Goal: Task Accomplishment & Management: Manage account settings

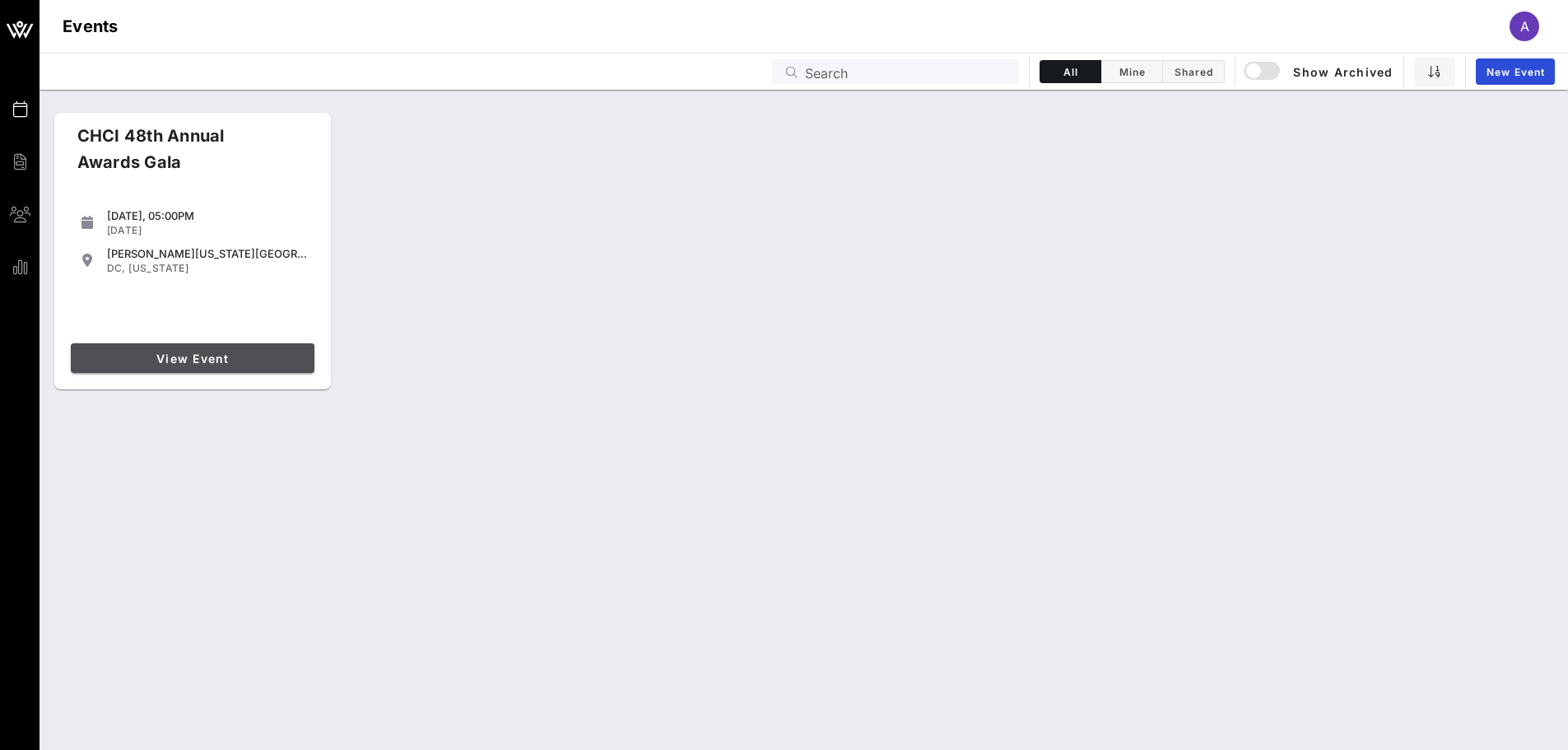
click at [267, 356] on span "View Event" at bounding box center [192, 358] width 230 height 14
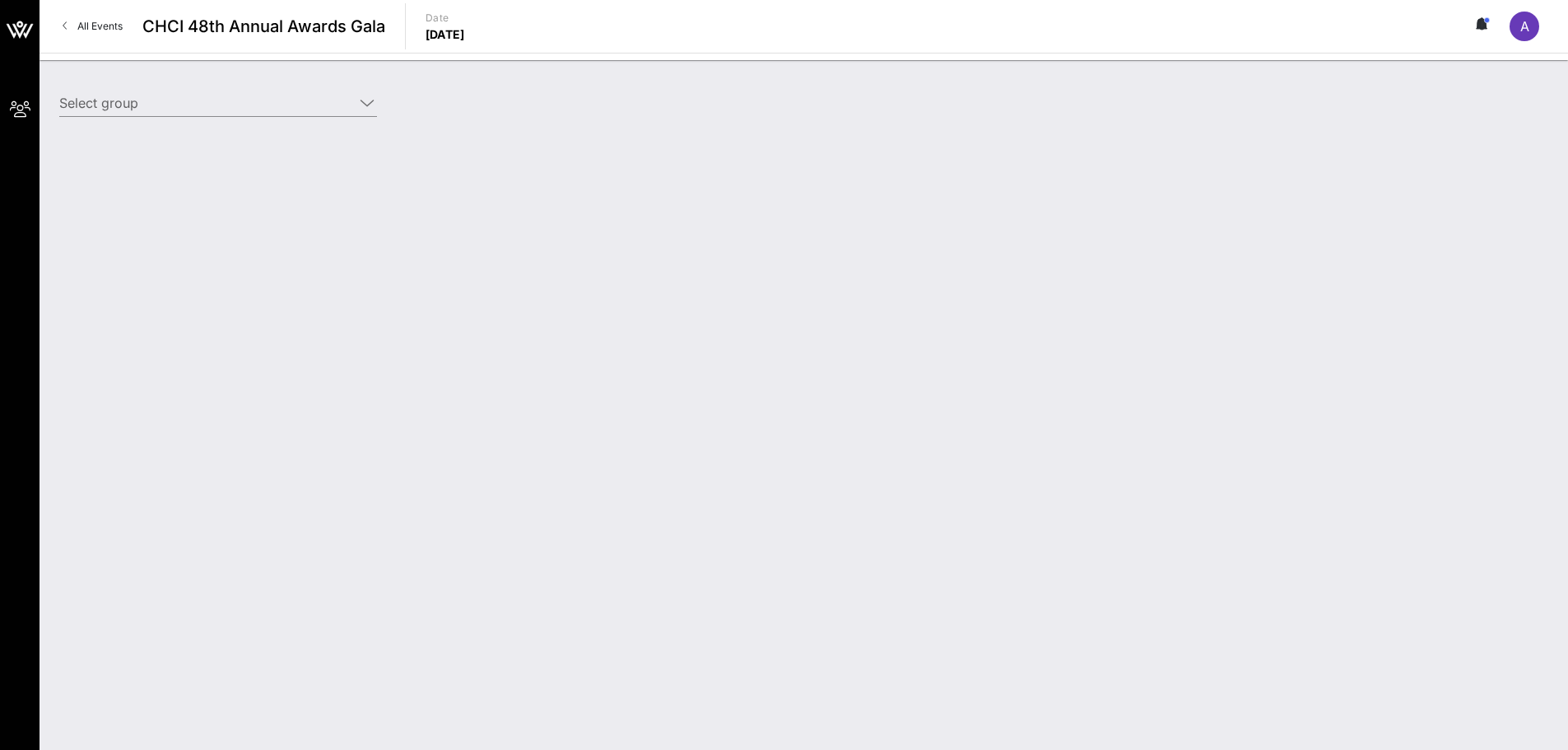
type input "Entertainment Software Association (ESA) (Entertainment Software Association (E…"
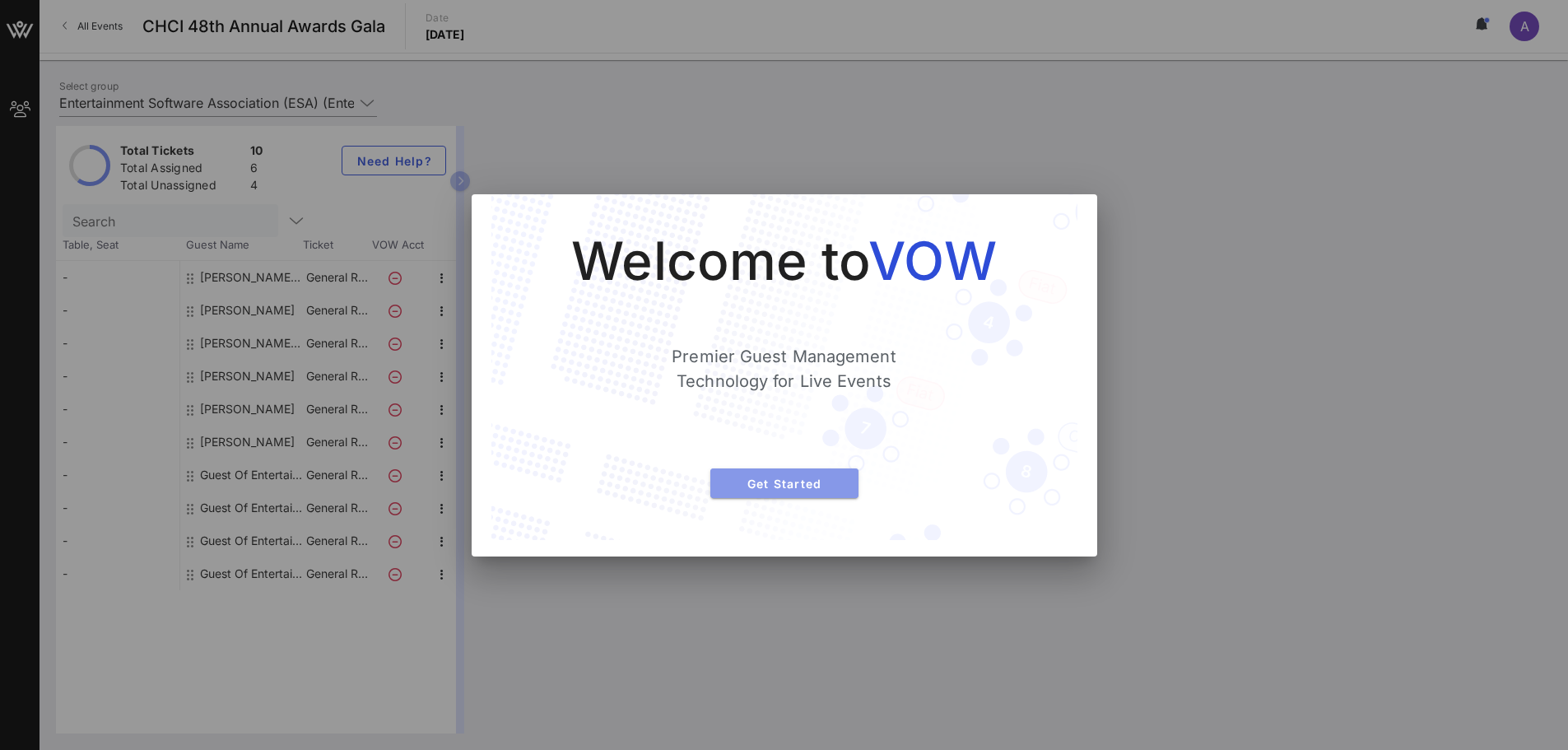
click at [786, 479] on span "Get Started" at bounding box center [784, 483] width 122 height 14
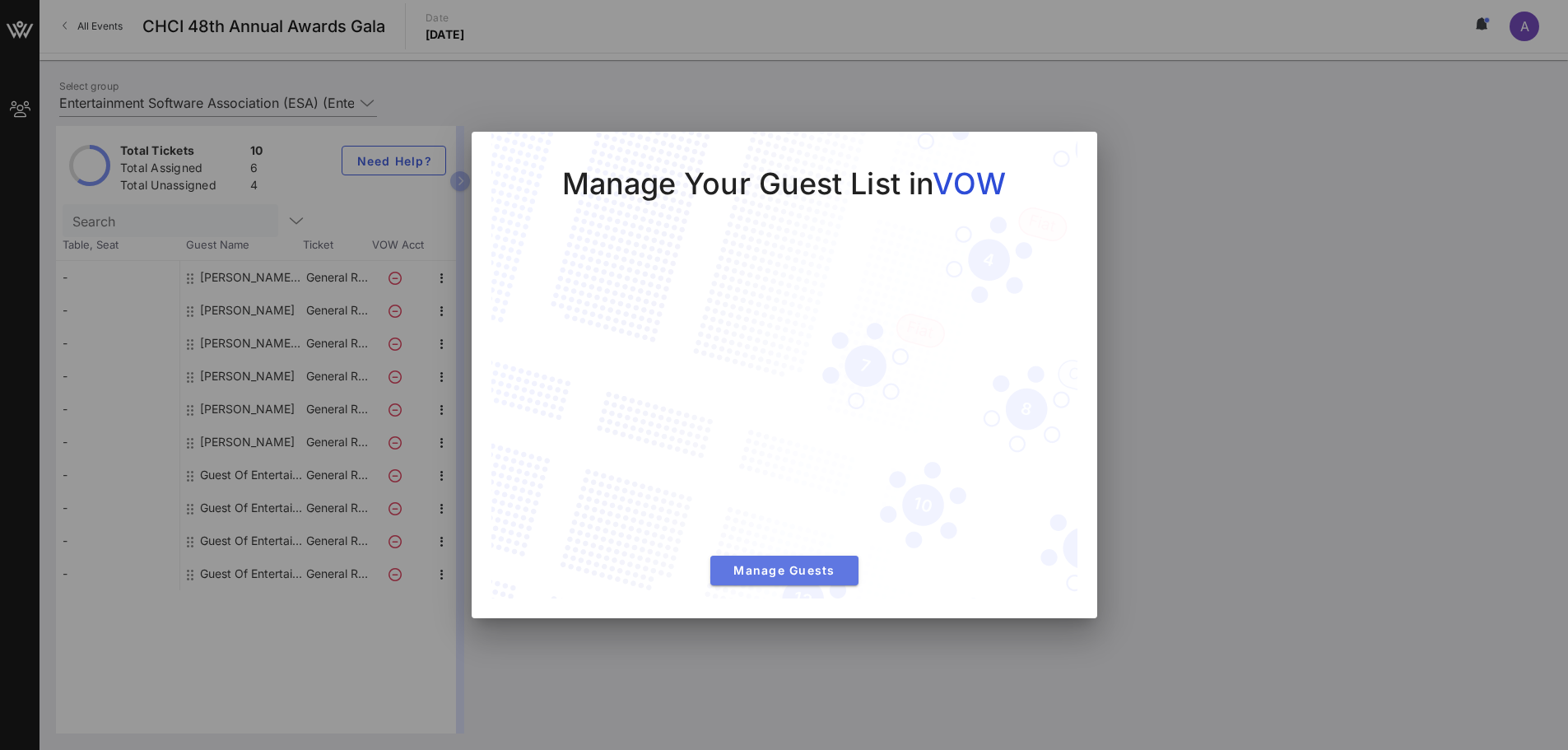
click at [795, 562] on span "Manage Guests" at bounding box center [784, 569] width 122 height 14
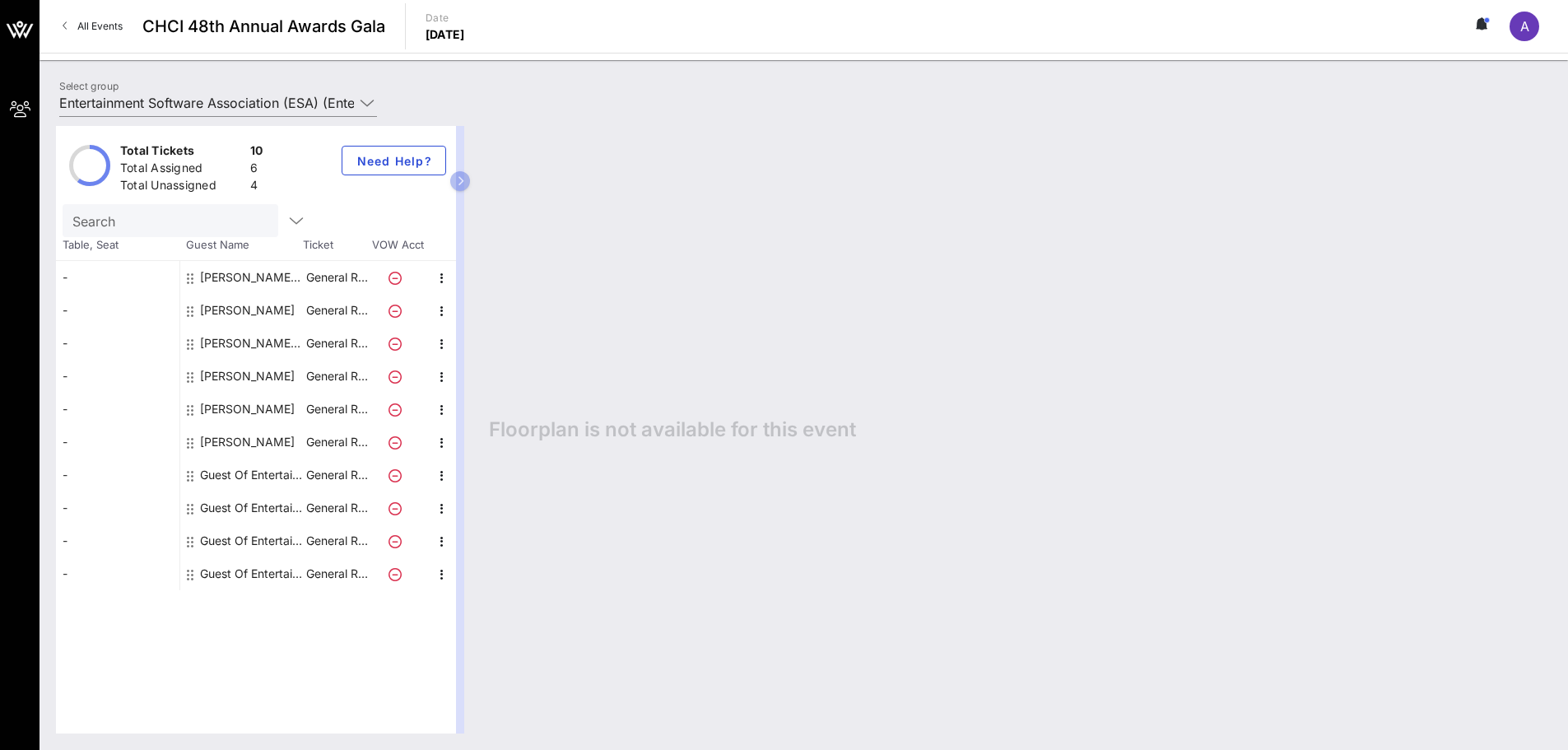
click at [266, 476] on div "Guest Of Entertainment Software Association (ESA)" at bounding box center [252, 474] width 104 height 32
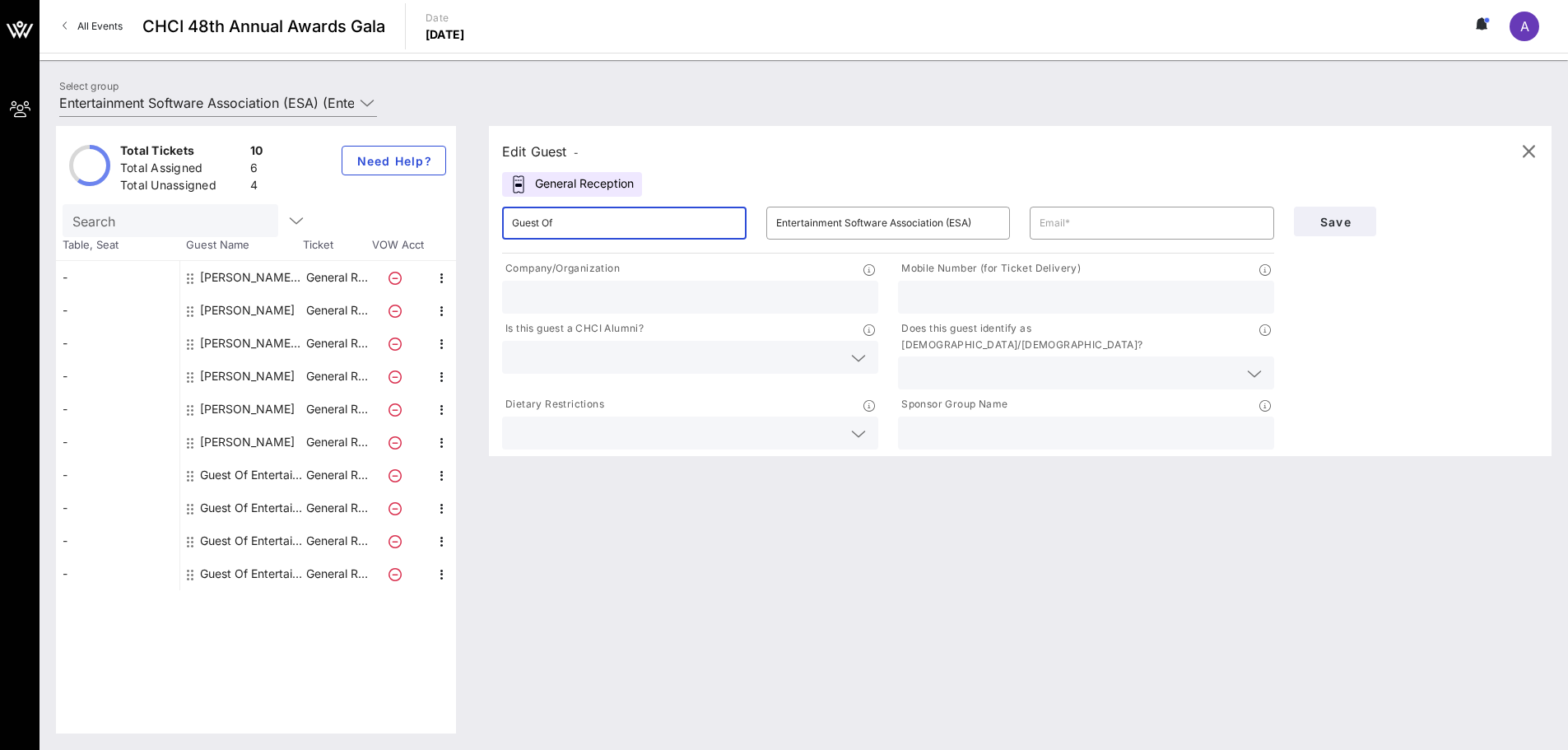
click at [562, 227] on input "Guest Of" at bounding box center [624, 223] width 225 height 26
drag, startPoint x: 569, startPoint y: 224, endPoint x: 340, endPoint y: 210, distance: 229.4
click at [346, 216] on div "Total Tickets 10 Total Assigned 6 Total Unassigned 4 Need Help? Search Table, S…" at bounding box center [803, 430] width 1496 height 607
paste input "[PERSON_NAME]"
type input "[PERSON_NAME]"
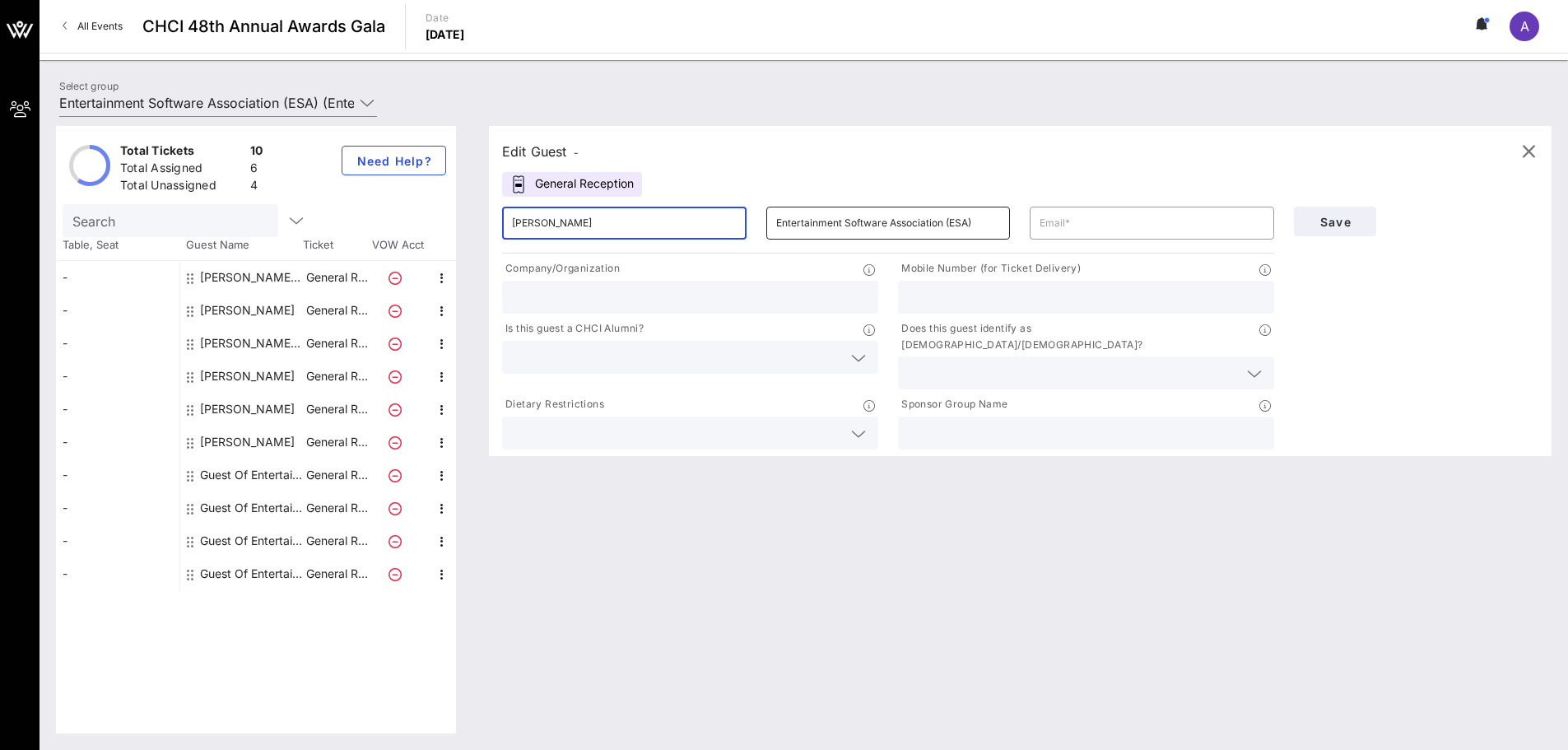
click at [846, 221] on input "Entertainment Software Association (ESA)" at bounding box center [888, 223] width 225 height 26
drag, startPoint x: 846, startPoint y: 219, endPoint x: 843, endPoint y: 209, distance: 10.4
click at [846, 218] on input "Entertainment Software Association (ESA)" at bounding box center [888, 223] width 225 height 26
click at [860, 225] on input "Entertainment Software Association (ESA)" at bounding box center [888, 223] width 225 height 26
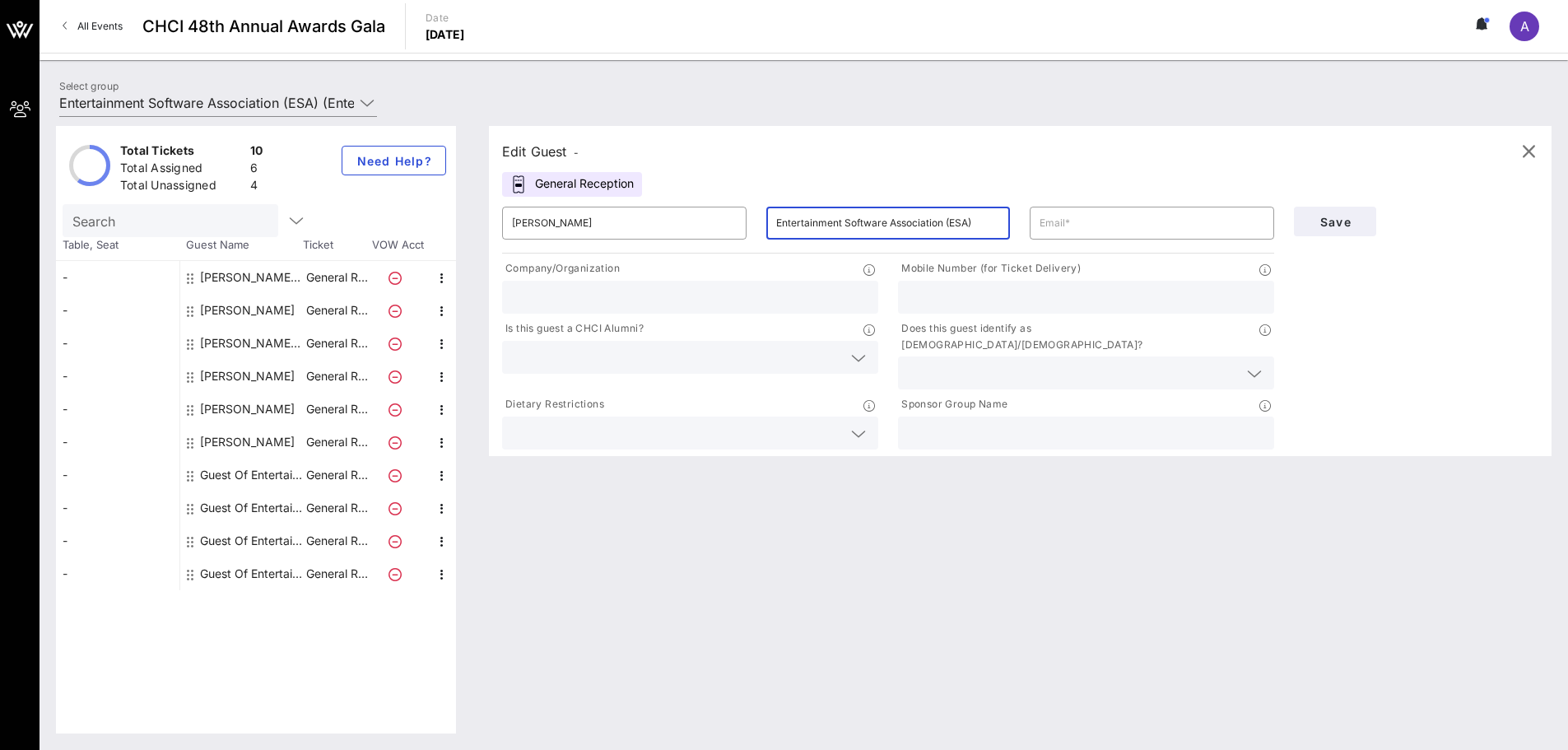
click at [860, 225] on input "Entertainment Software Association (ESA)" at bounding box center [888, 223] width 225 height 26
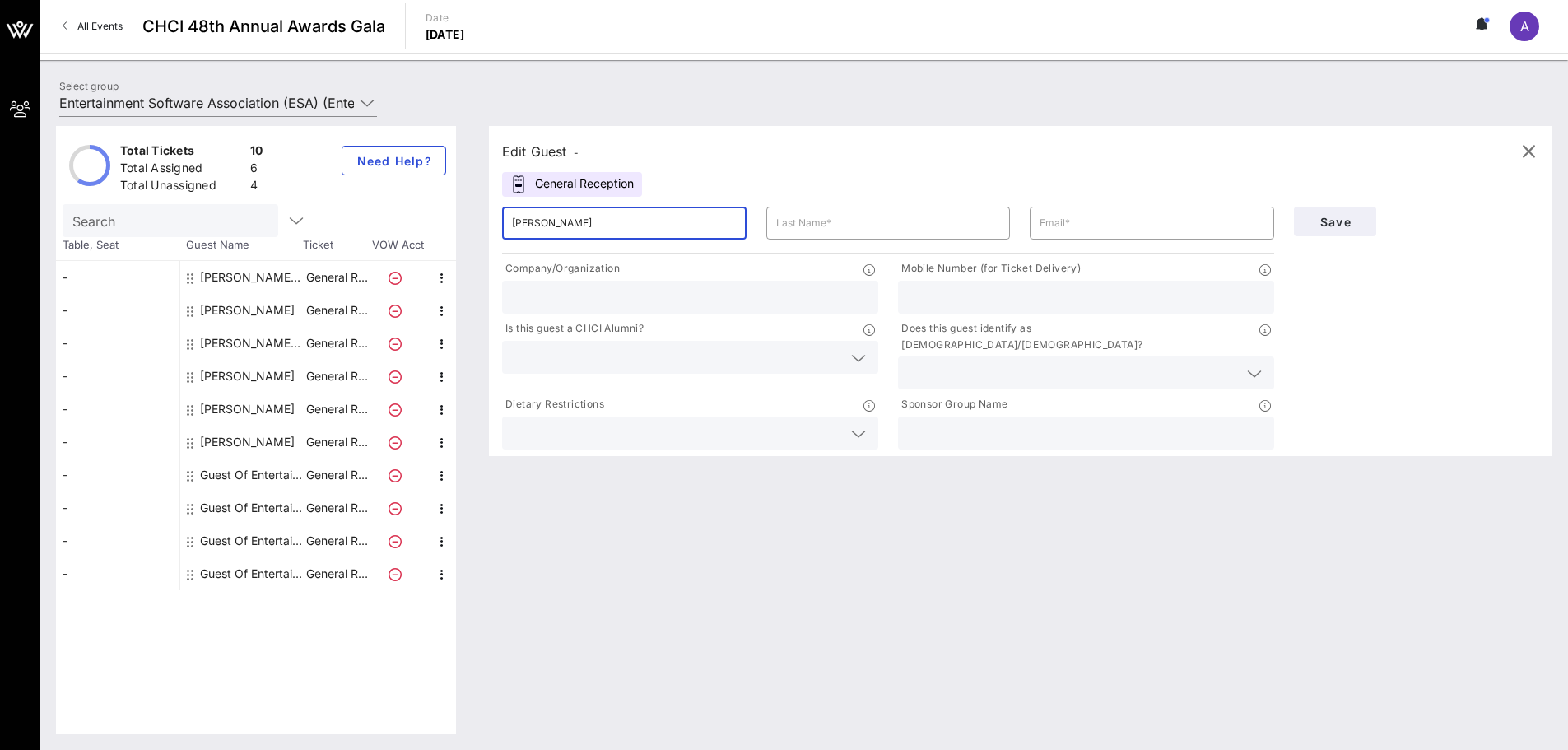
drag, startPoint x: 605, startPoint y: 223, endPoint x: 547, endPoint y: 223, distance: 58.0
click at [547, 223] on input "[PERSON_NAME]" at bounding box center [624, 223] width 225 height 26
type input "Alyssa"
click at [842, 236] on input "text" at bounding box center [888, 223] width 225 height 26
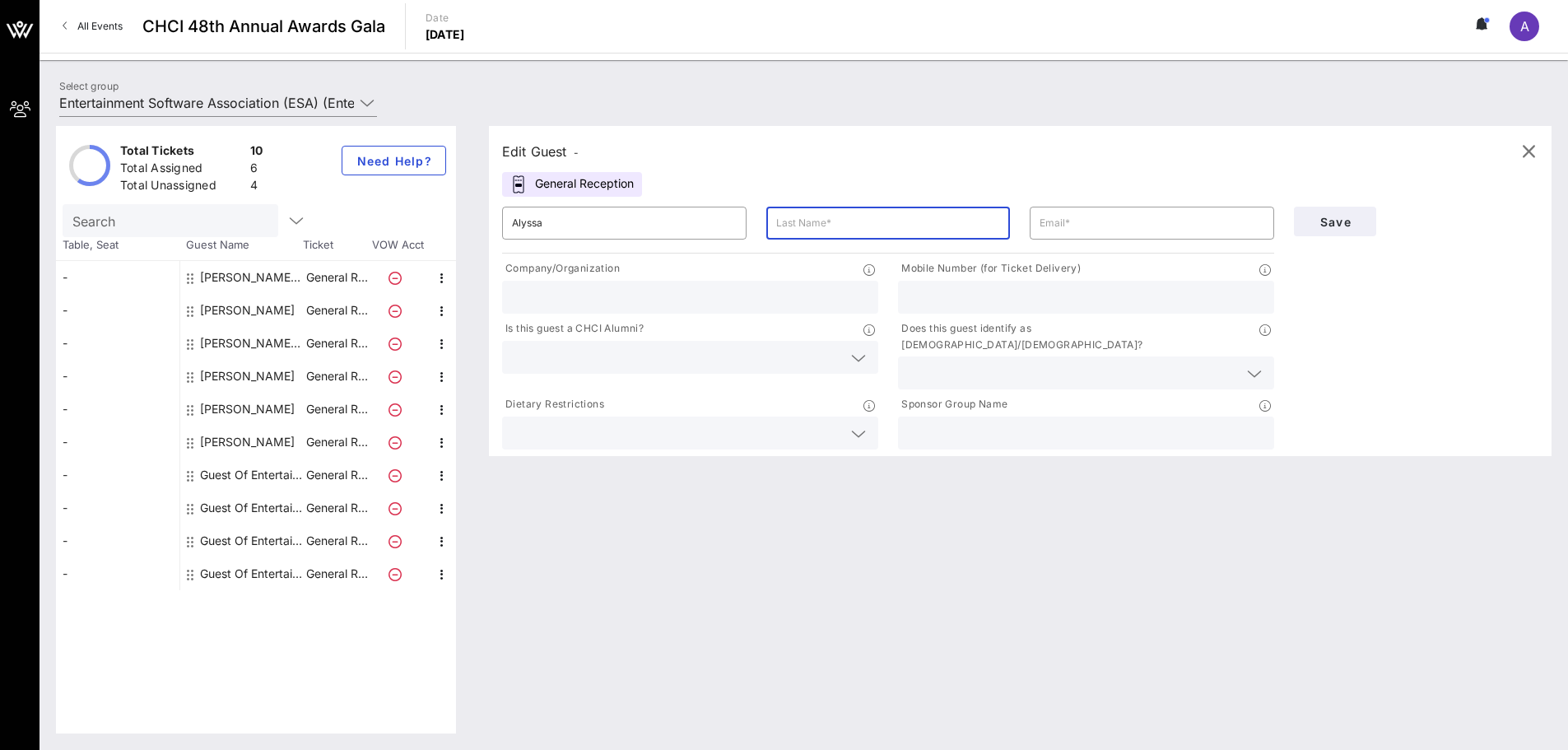
paste input "Slaimen"
type input "Slaimen"
click at [1055, 221] on input "text" at bounding box center [1152, 223] width 225 height 26
paste input "[EMAIL_ADDRESS][DOMAIN_NAME])"
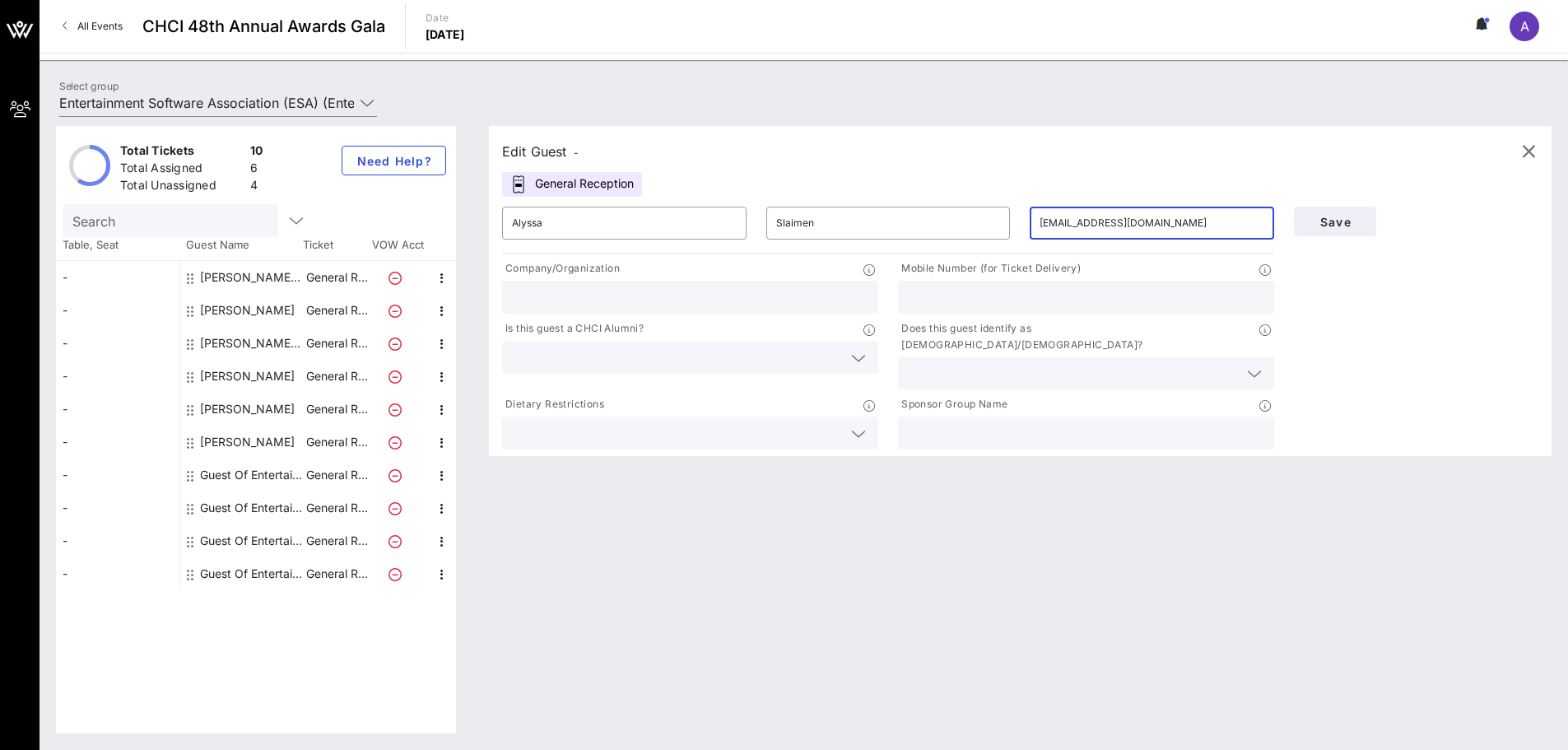
type input "[EMAIL_ADDRESS][DOMAIN_NAME]"
click at [793, 291] on input "text" at bounding box center [690, 297] width 356 height 21
type input "Office of Senator [PERSON_NAME]"
click at [707, 351] on input "text" at bounding box center [677, 356] width 330 height 21
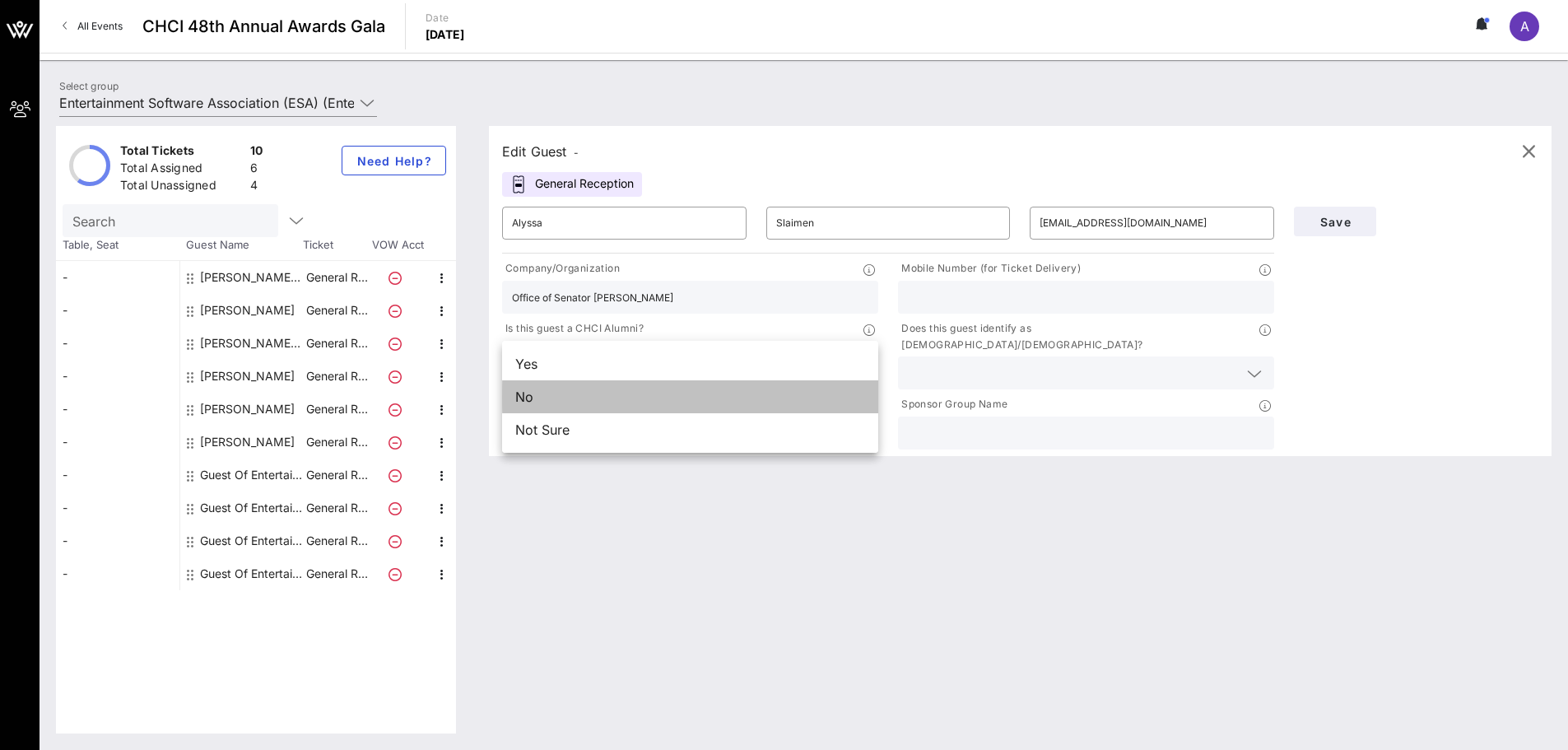
click at [705, 407] on div "No" at bounding box center [690, 396] width 376 height 32
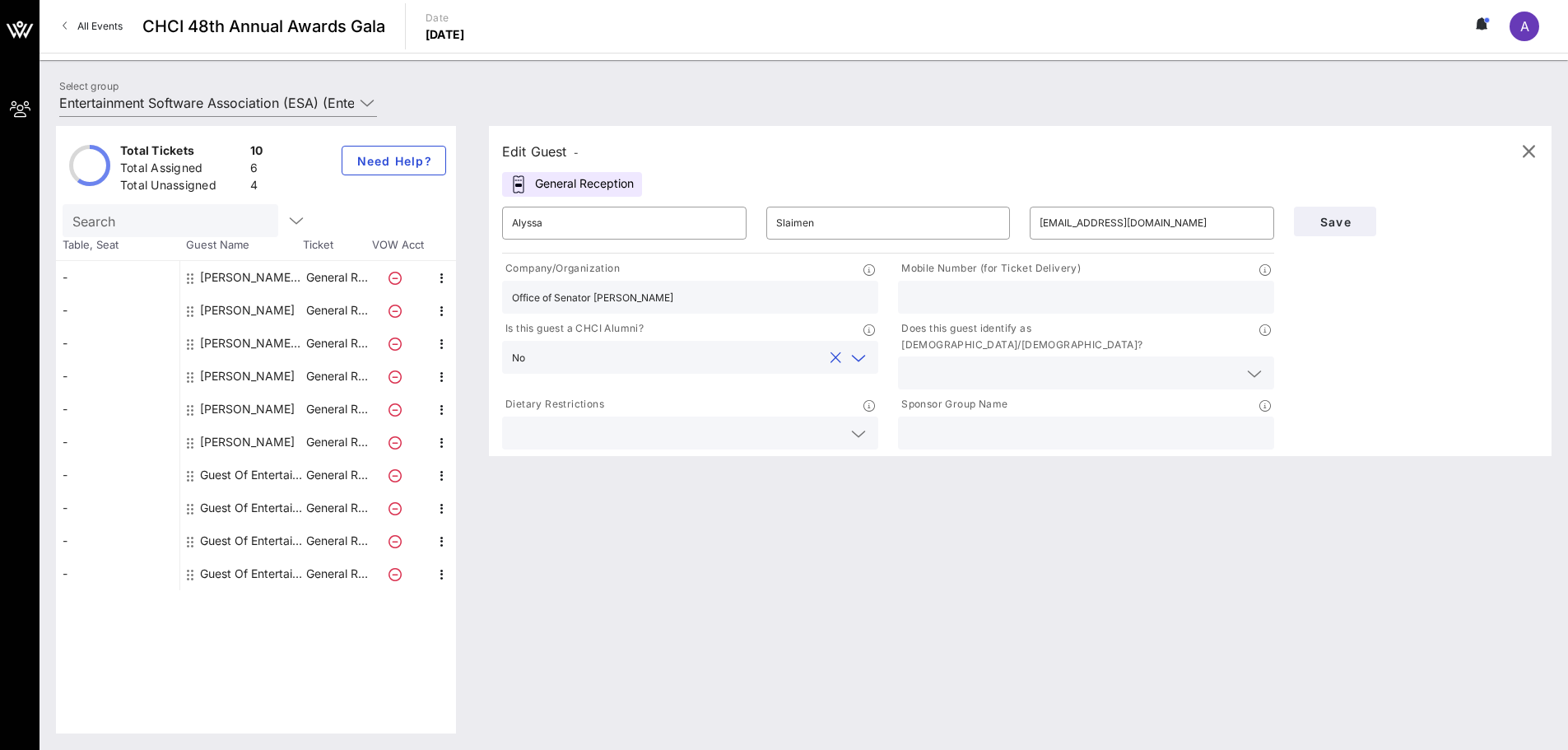
click at [768, 422] on input "text" at bounding box center [677, 433] width 330 height 21
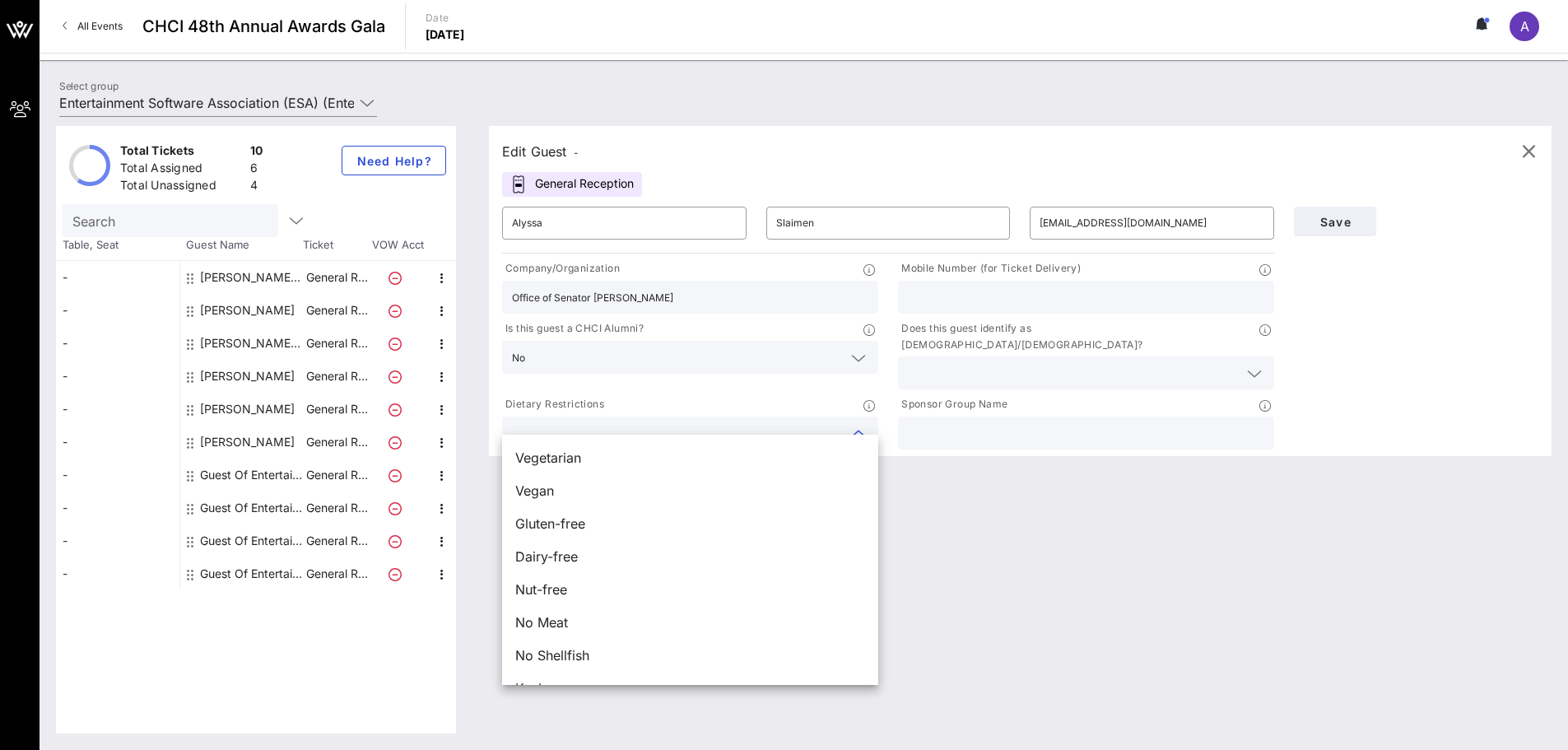
click at [1089, 422] on input "text" at bounding box center [1086, 433] width 356 height 21
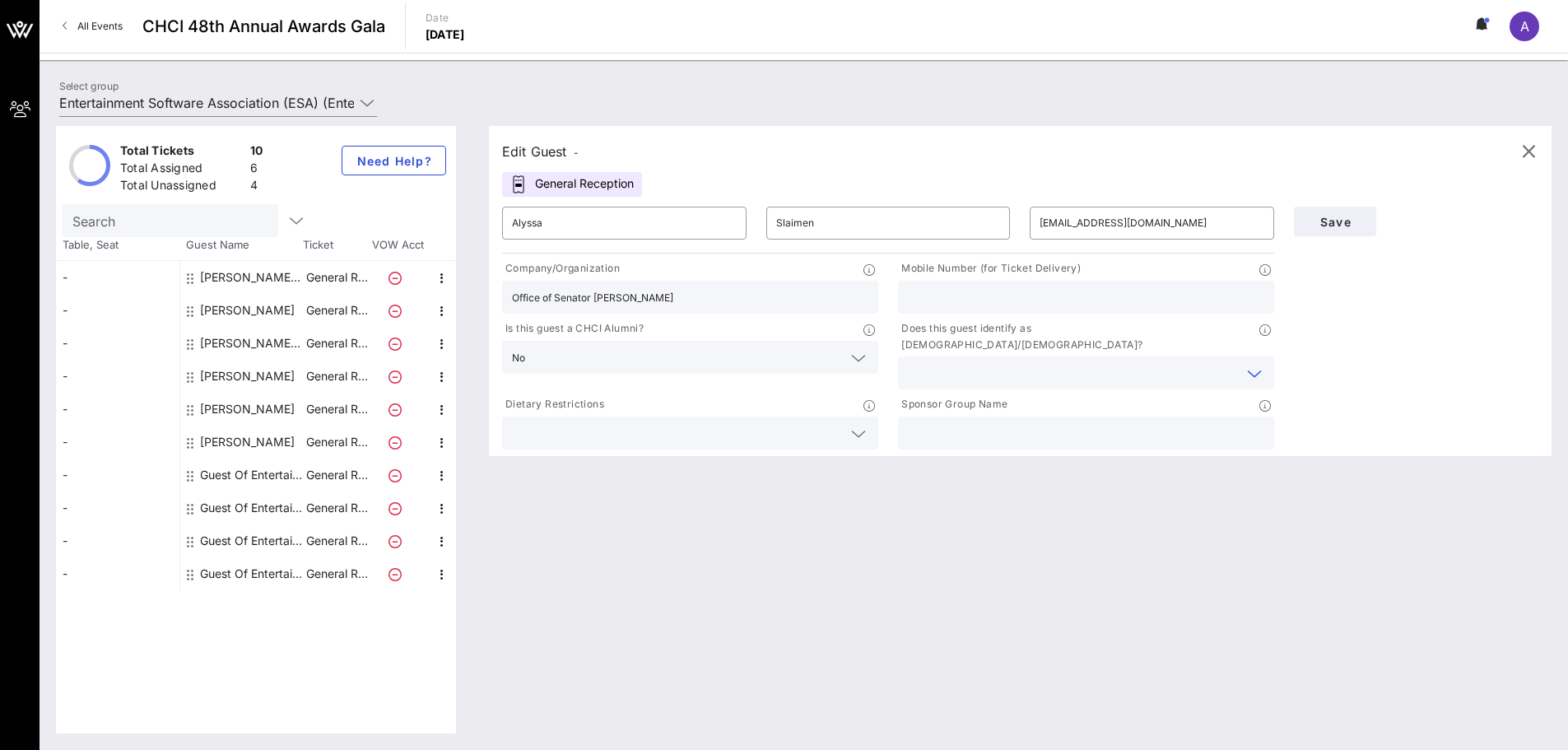
click at [1082, 362] on input "text" at bounding box center [1073, 372] width 330 height 21
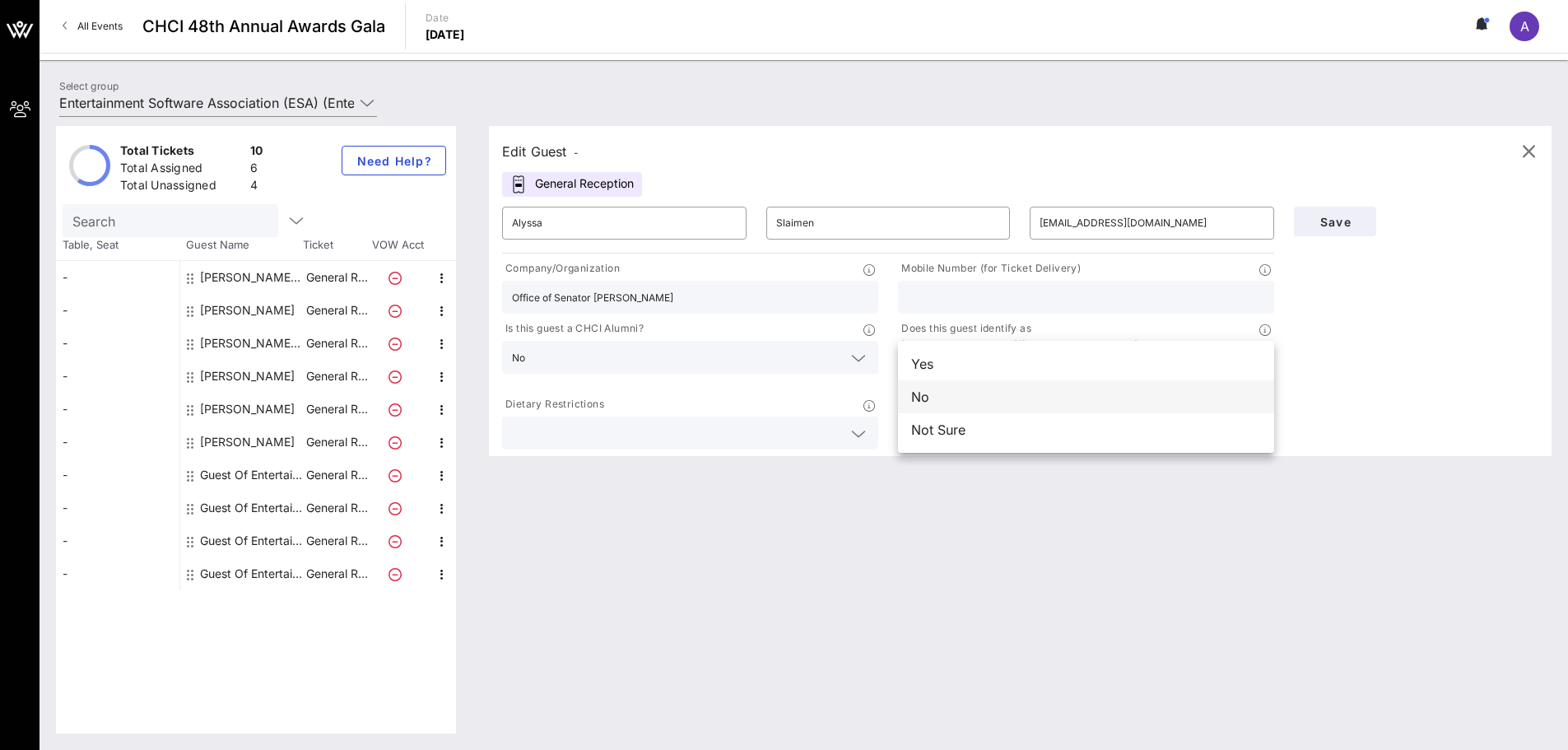
click at [1022, 407] on div "No" at bounding box center [1085, 396] width 376 height 32
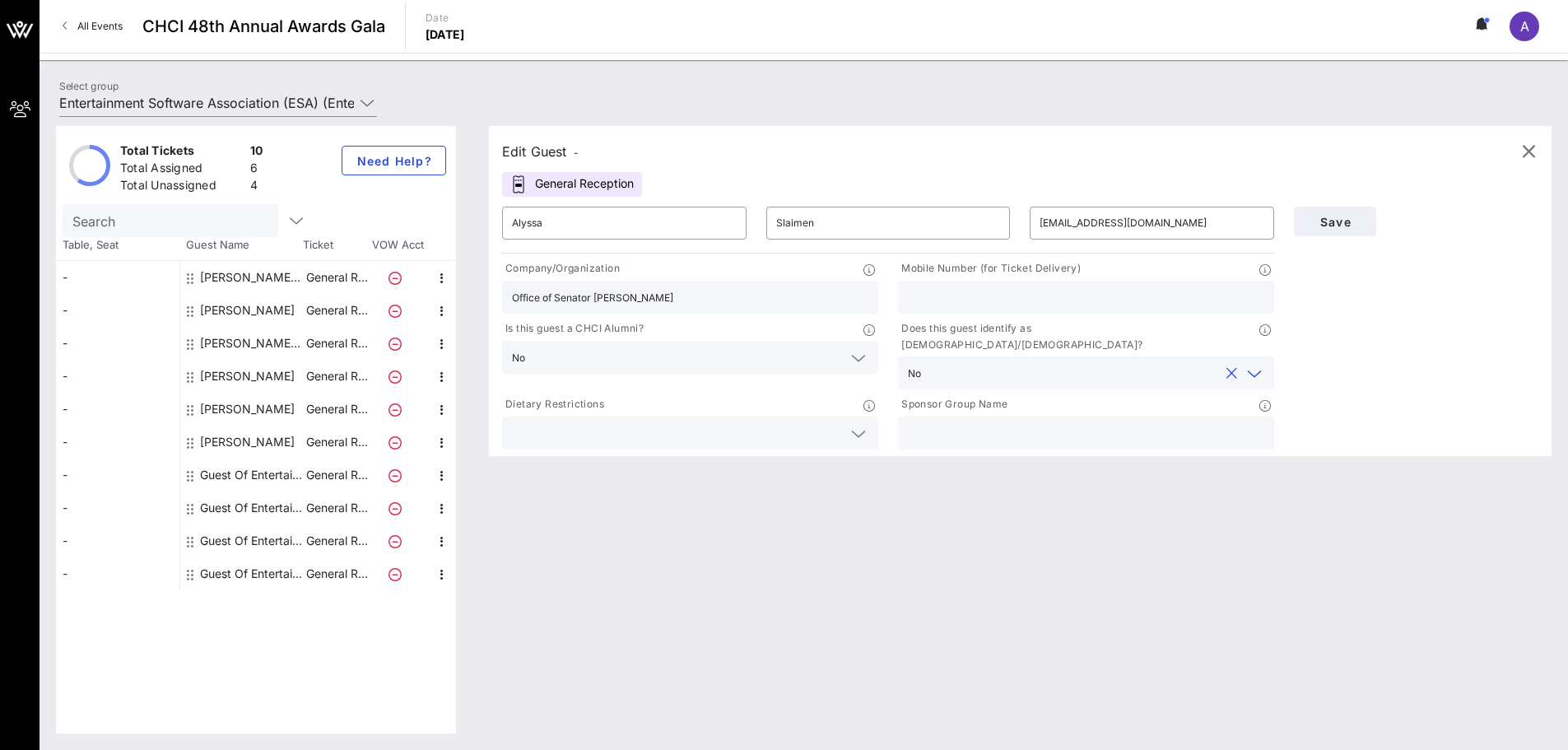
click at [1013, 301] on input "text" at bounding box center [1086, 297] width 356 height 21
click at [1000, 292] on input "text" at bounding box center [1086, 297] width 356 height 21
click at [1313, 224] on span "Save" at bounding box center [1335, 221] width 56 height 14
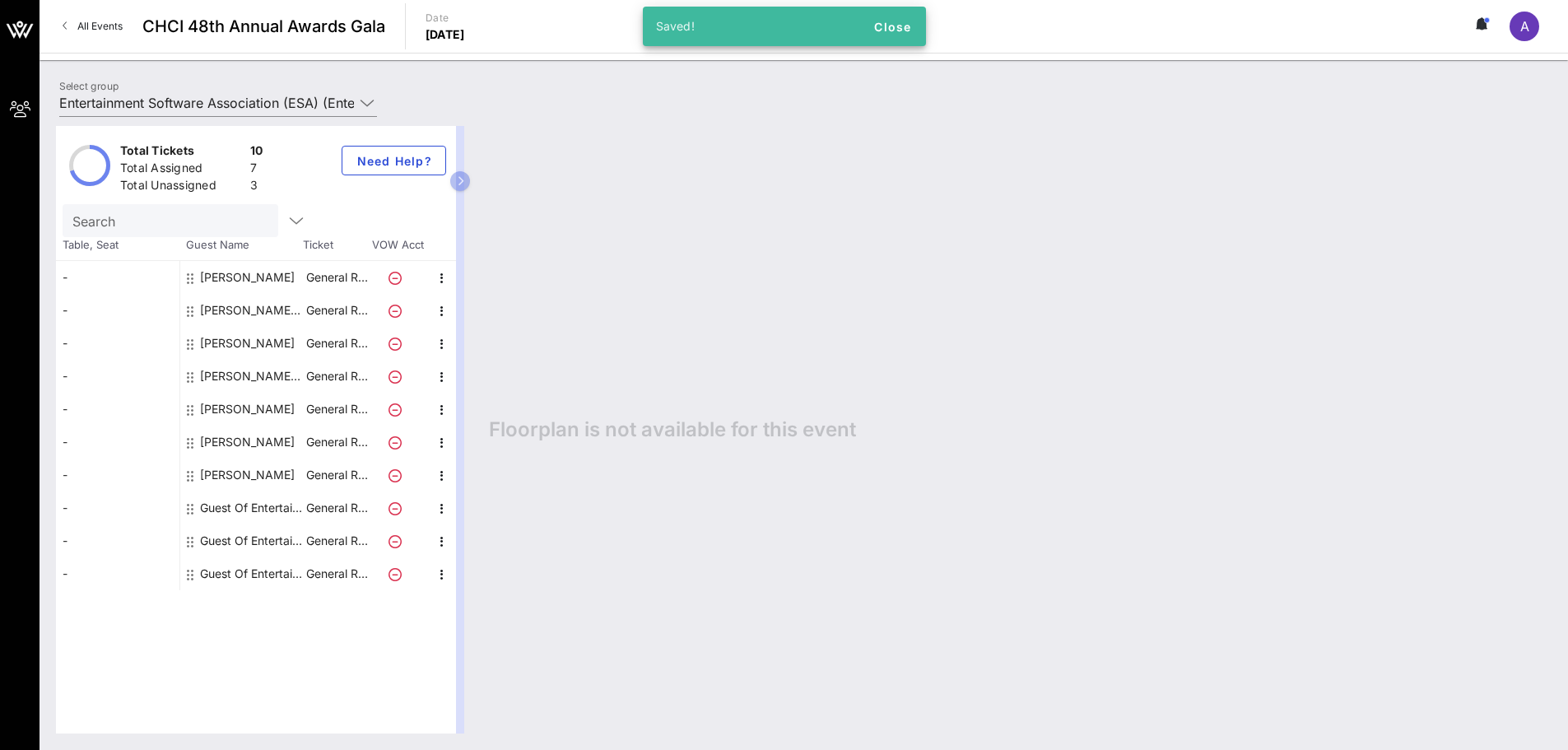
click at [251, 511] on div "Guest Of Entertainment Software Association (ESA)" at bounding box center [252, 507] width 104 height 32
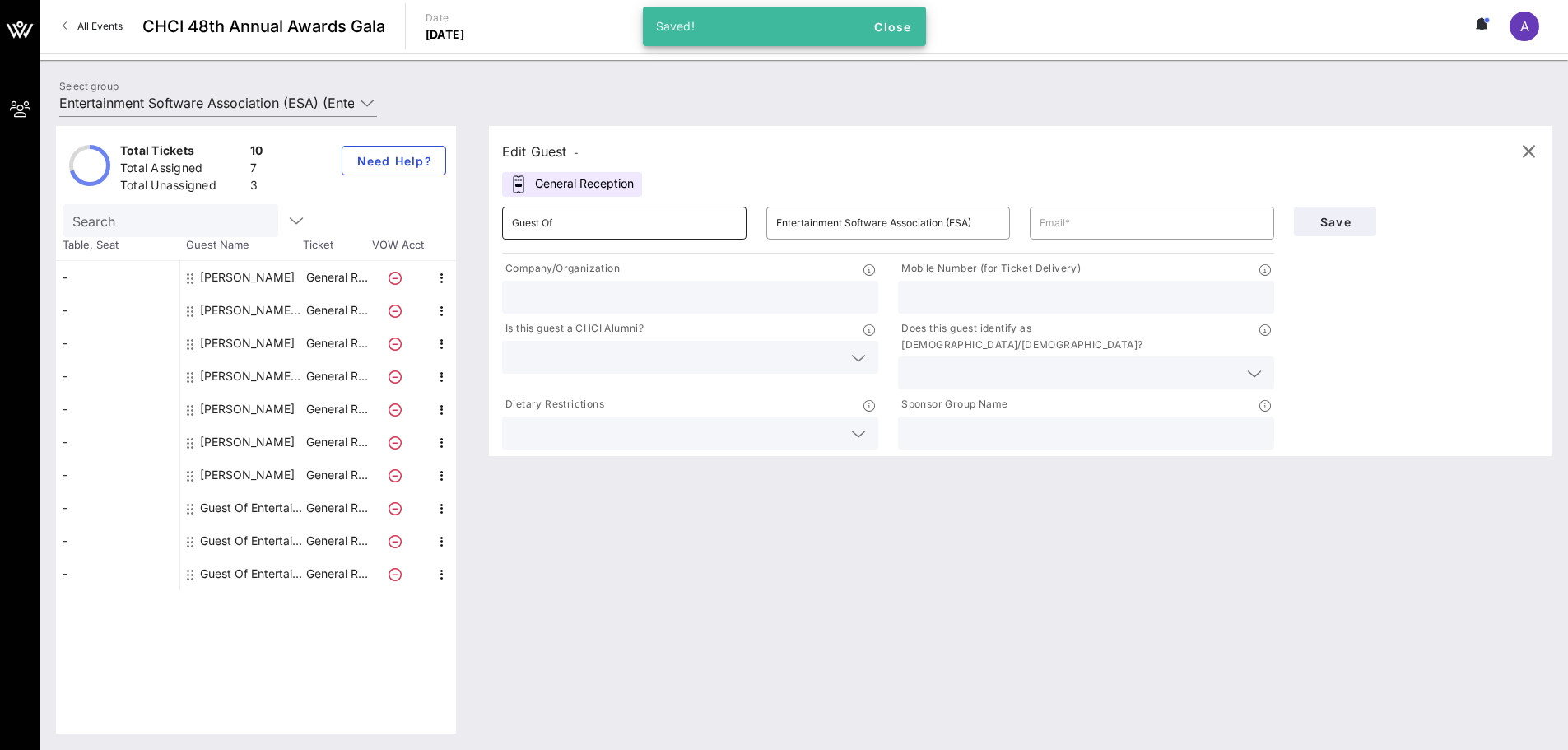
click at [682, 222] on input "Guest Of" at bounding box center [624, 223] width 225 height 26
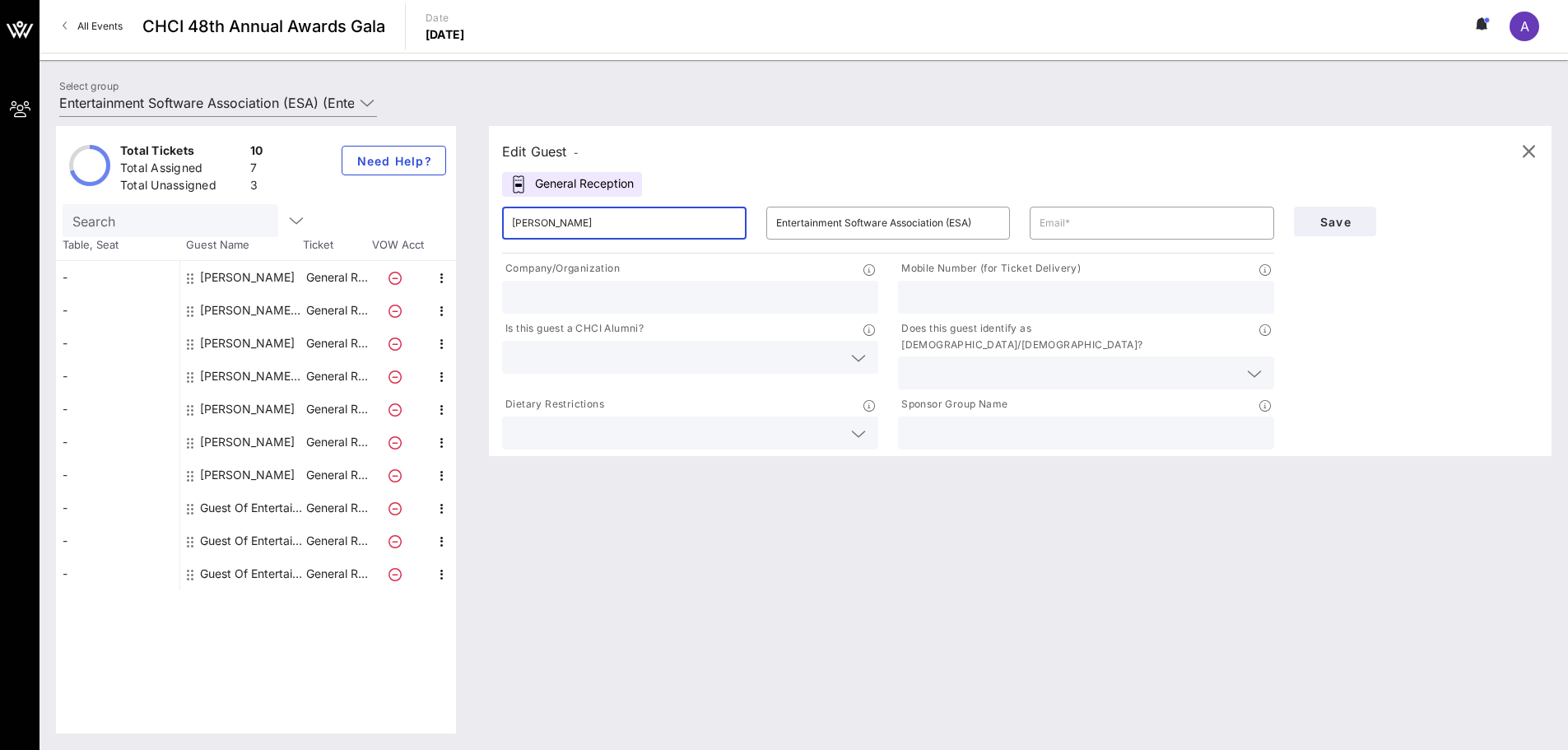
type input "[PERSON_NAME]"
type input "Grams"
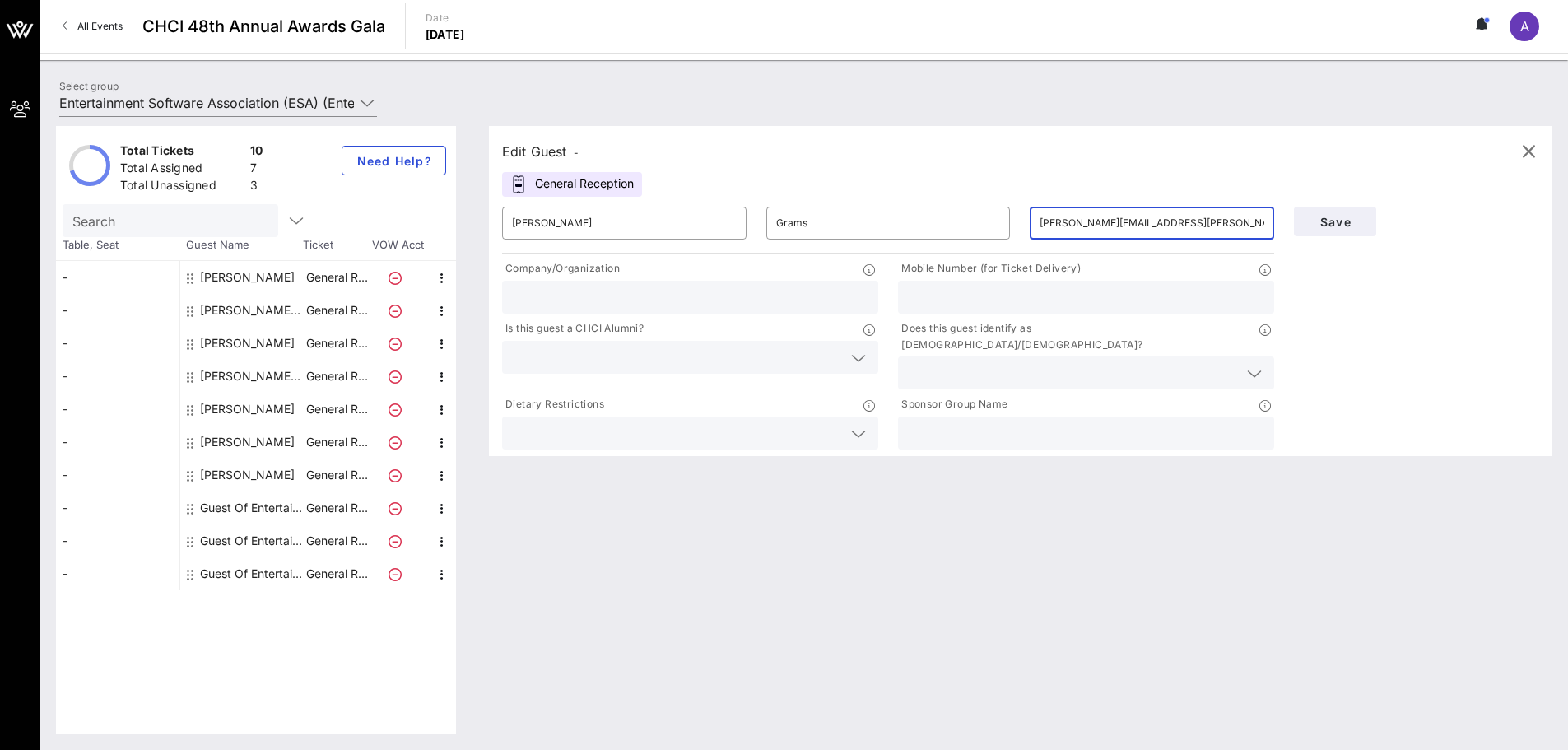
type input "[PERSON_NAME][EMAIL_ADDRESS][PERSON_NAME][DOMAIN_NAME]"
click at [845, 294] on input "text" at bounding box center [690, 297] width 356 height 21
type input "Office of Senator [PERSON_NAME]"
click at [1322, 224] on span "Save" at bounding box center [1335, 221] width 56 height 14
